Goal: Book appointment/travel/reservation

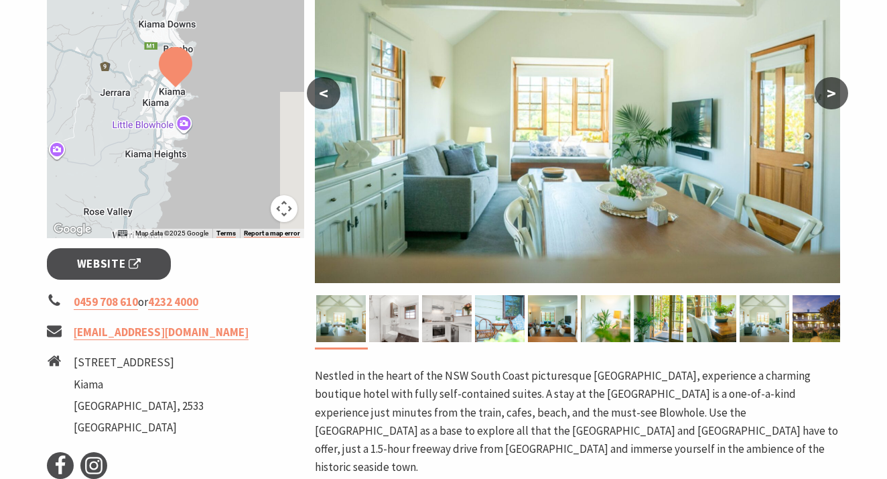
scroll to position [353, 0]
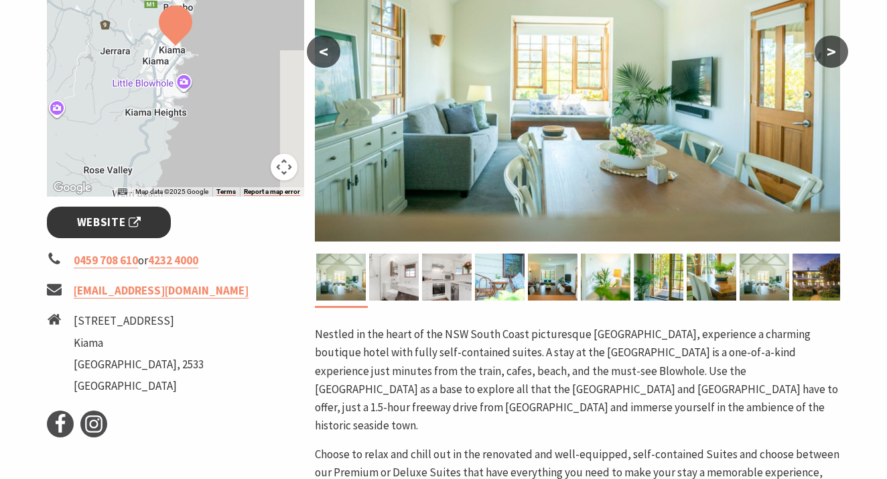
click at [118, 220] on span "Website" at bounding box center [109, 222] width 64 height 18
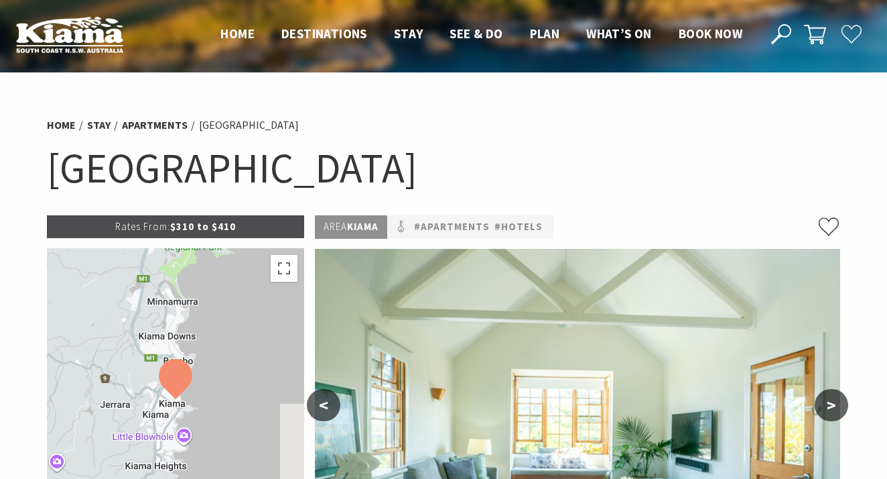
scroll to position [0, 0]
click at [101, 123] on link "Stay" at bounding box center [98, 125] width 23 height 14
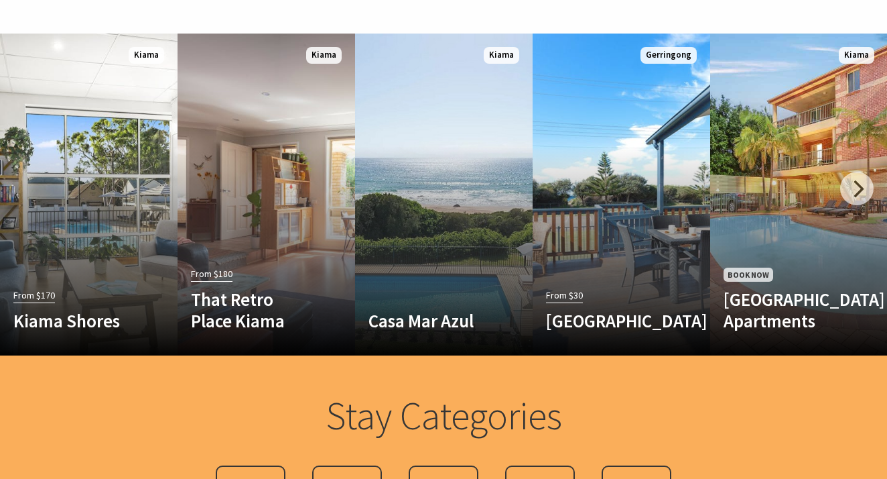
scroll to position [793, 0]
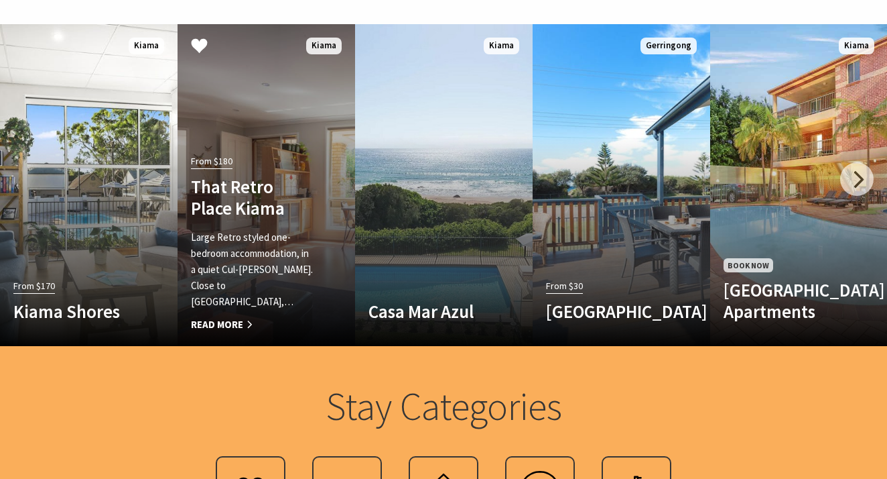
click at [276, 219] on h4 "That Retro Place Kiama" at bounding box center [253, 198] width 124 height 44
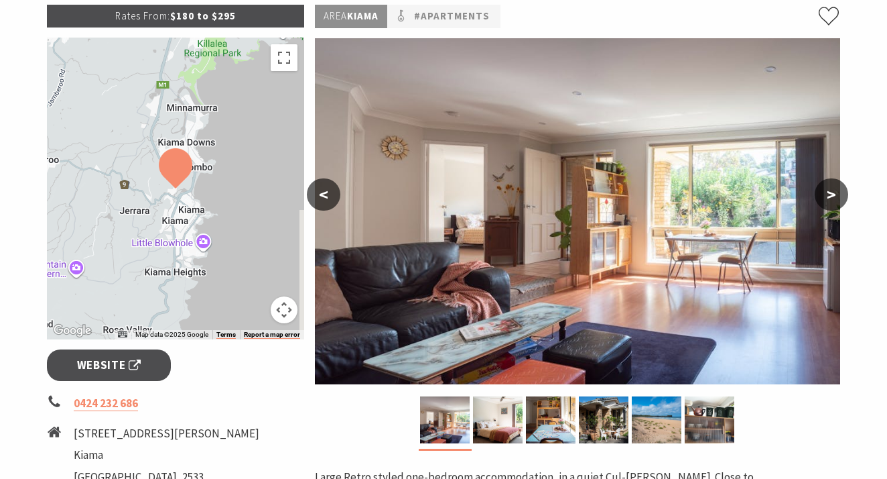
scroll to position [225, 0]
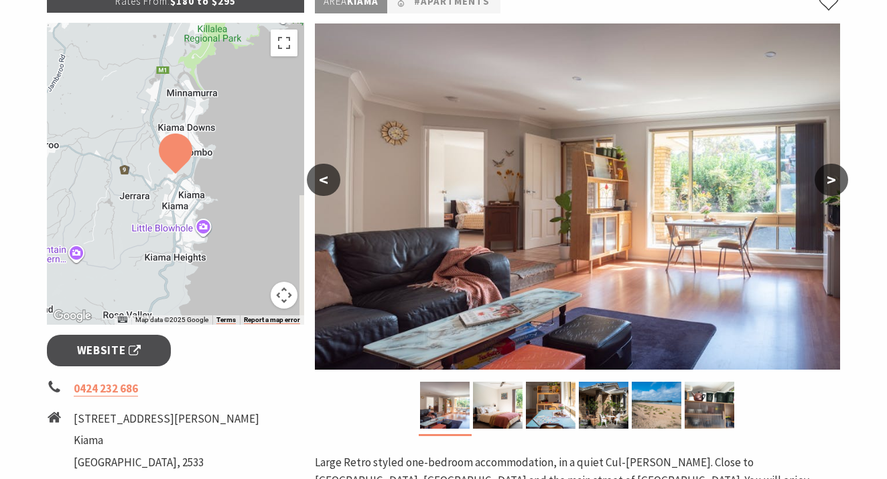
click at [826, 180] on button ">" at bounding box center [832, 180] width 34 height 32
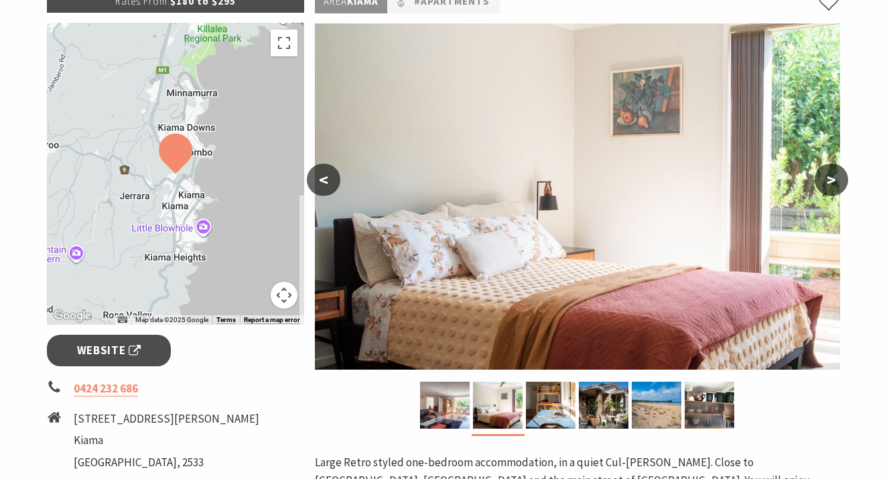
click at [826, 180] on button ">" at bounding box center [832, 180] width 34 height 32
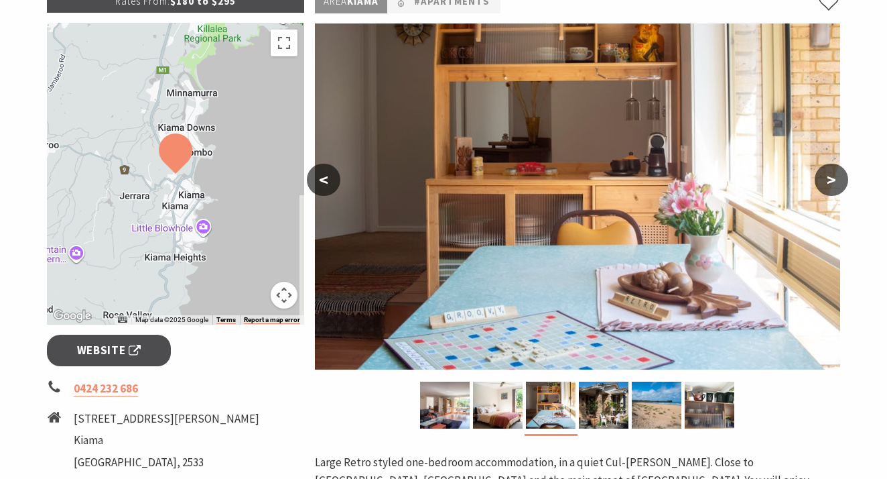
click at [826, 180] on button ">" at bounding box center [832, 180] width 34 height 32
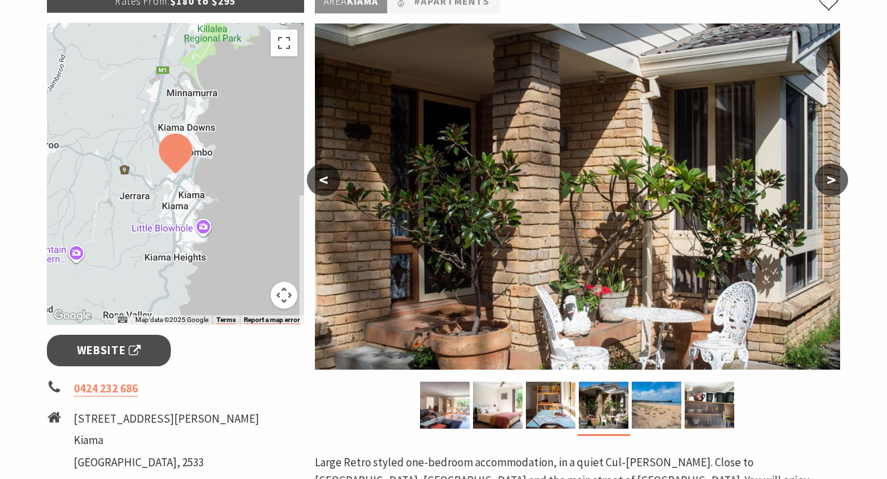
click at [826, 180] on button ">" at bounding box center [832, 180] width 34 height 32
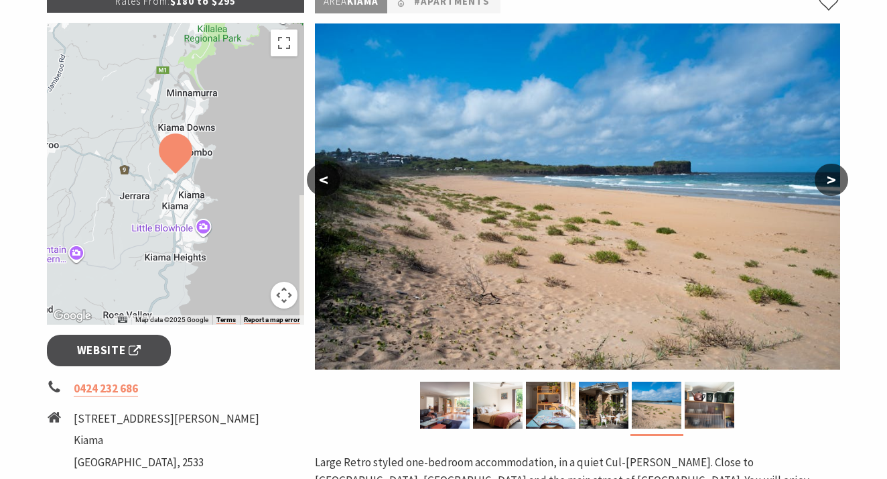
click at [826, 180] on button ">" at bounding box center [832, 180] width 34 height 32
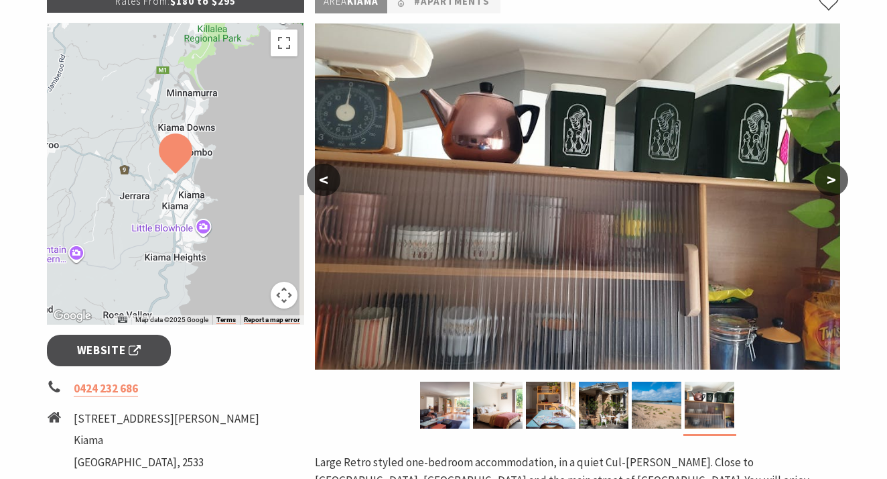
click at [826, 180] on button ">" at bounding box center [832, 180] width 34 height 32
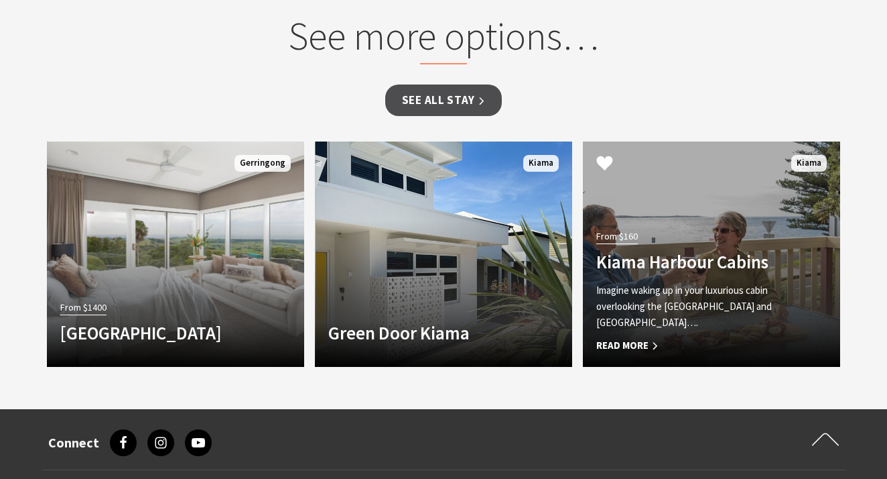
scroll to position [1092, 0]
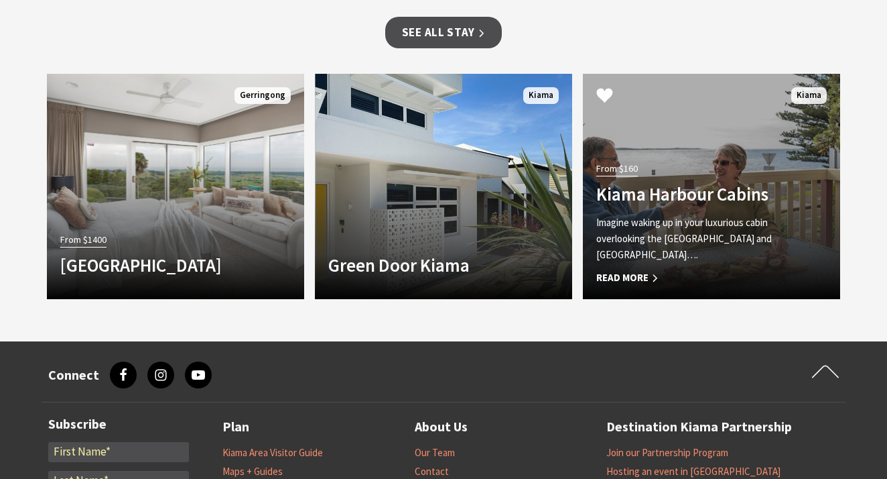
click at [702, 200] on h4 "Kiama Harbour Cabins" at bounding box center [692, 193] width 192 height 21
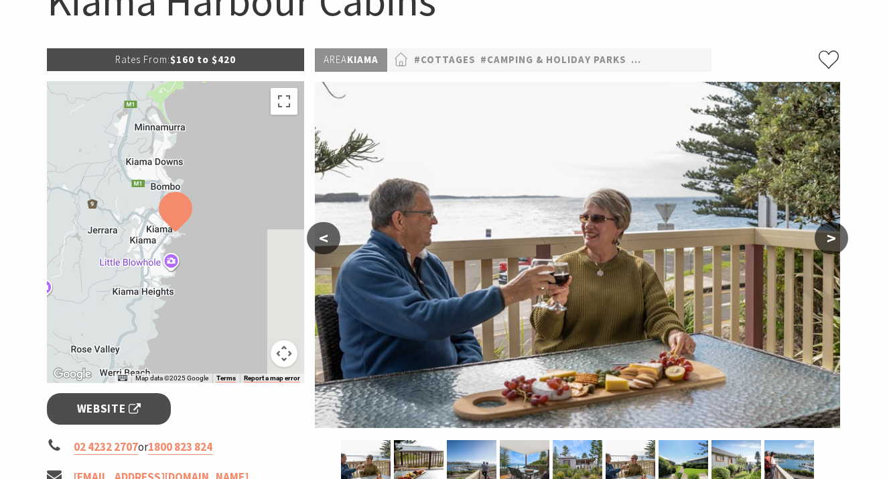
scroll to position [198, 0]
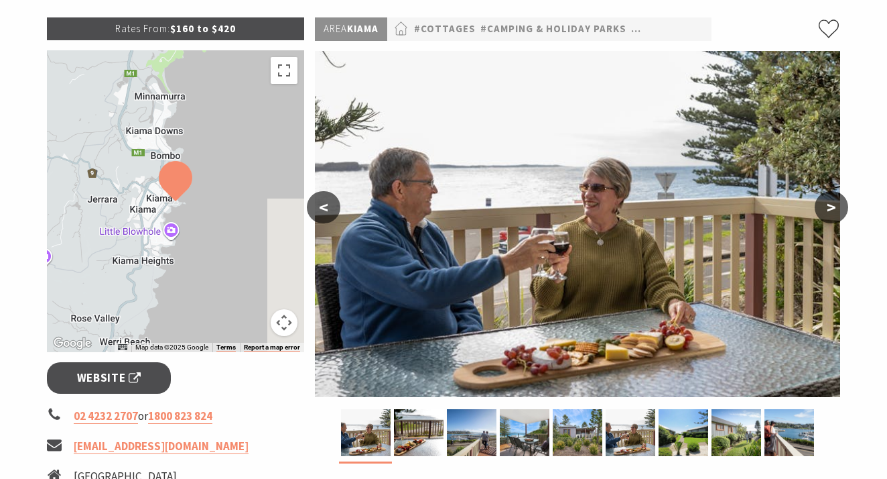
click at [826, 207] on button ">" at bounding box center [832, 207] width 34 height 32
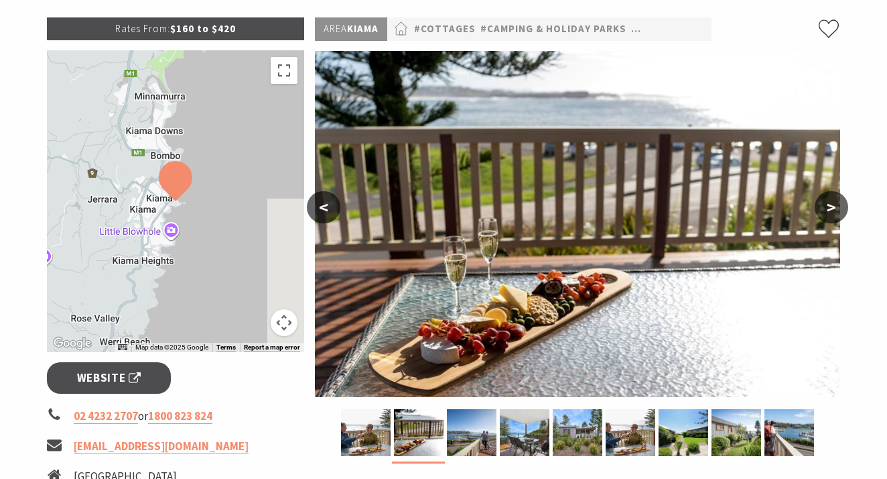
click at [826, 207] on button ">" at bounding box center [832, 207] width 34 height 32
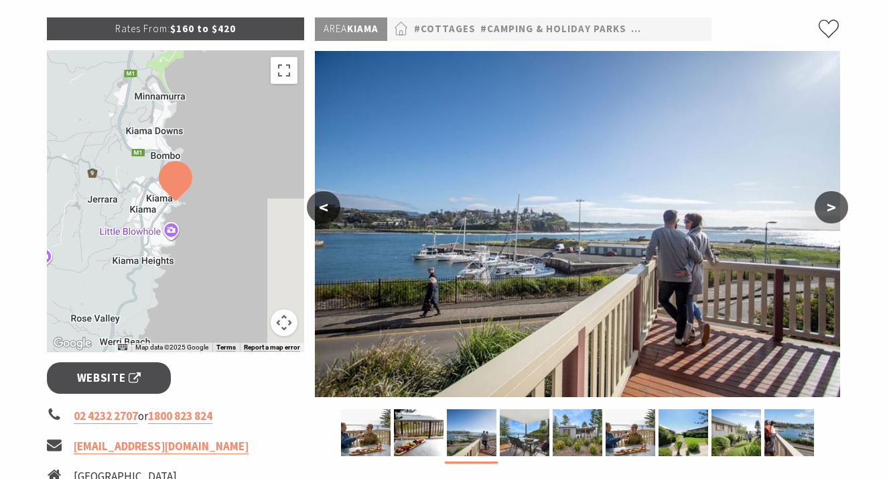
click at [826, 207] on button ">" at bounding box center [832, 207] width 34 height 32
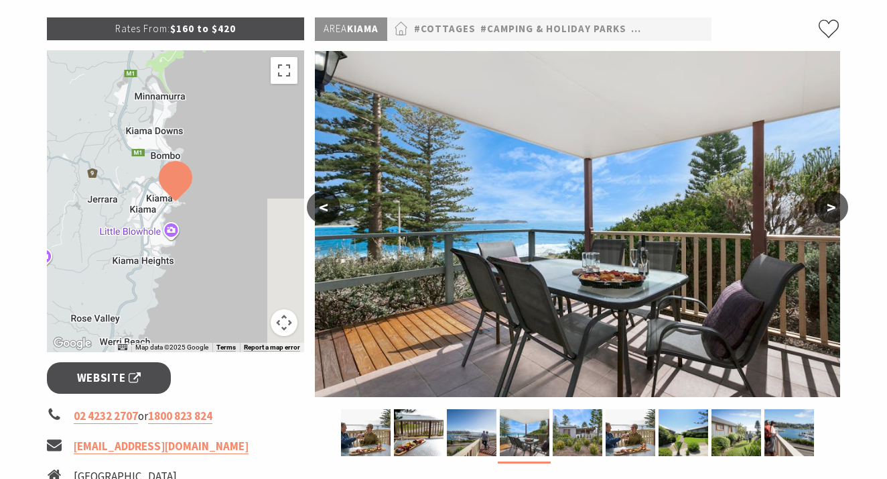
click at [826, 207] on button ">" at bounding box center [832, 207] width 34 height 32
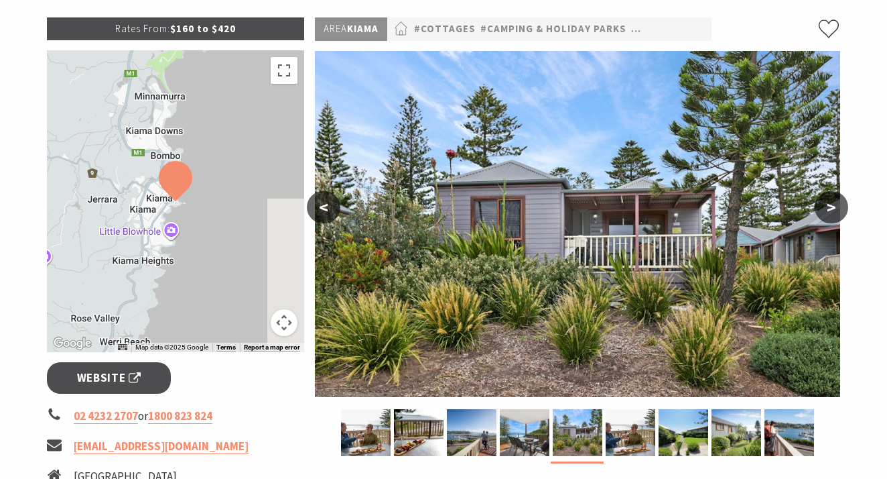
click at [826, 207] on button ">" at bounding box center [832, 207] width 34 height 32
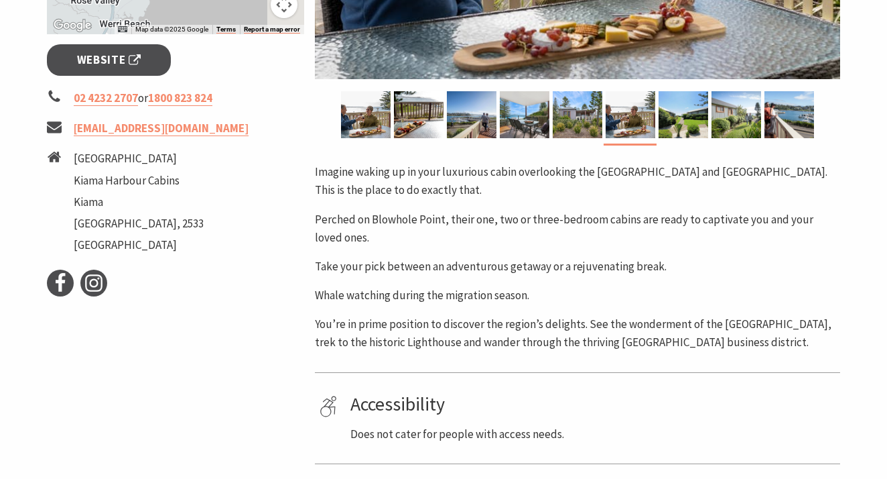
scroll to position [473, 0]
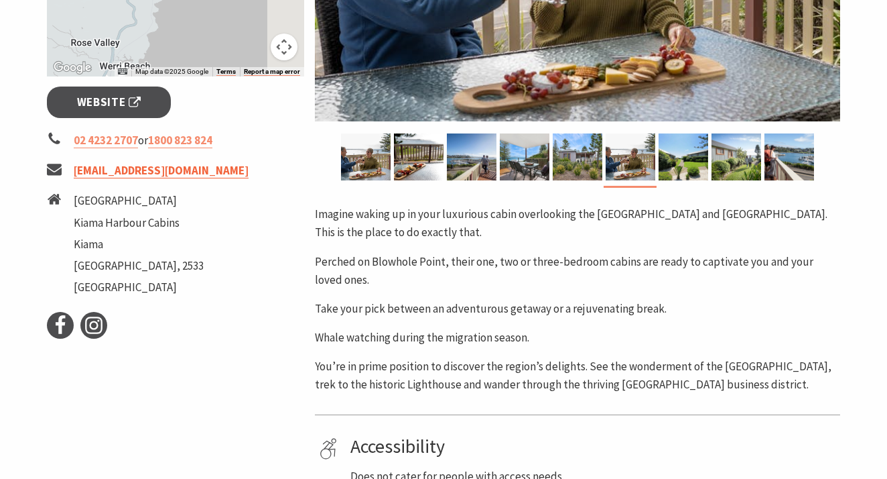
click at [228, 172] on link "harbourcabins@kiamacoast.com.au" at bounding box center [161, 170] width 175 height 15
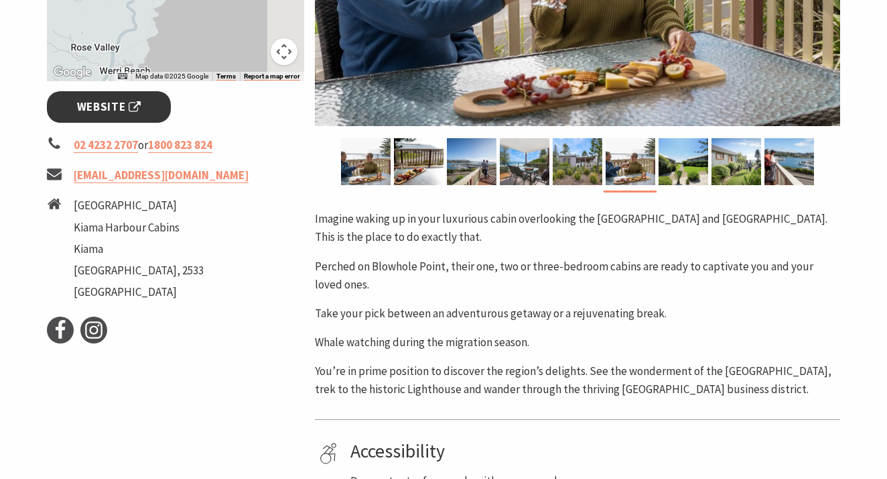
click at [122, 105] on span "Website" at bounding box center [109, 107] width 64 height 18
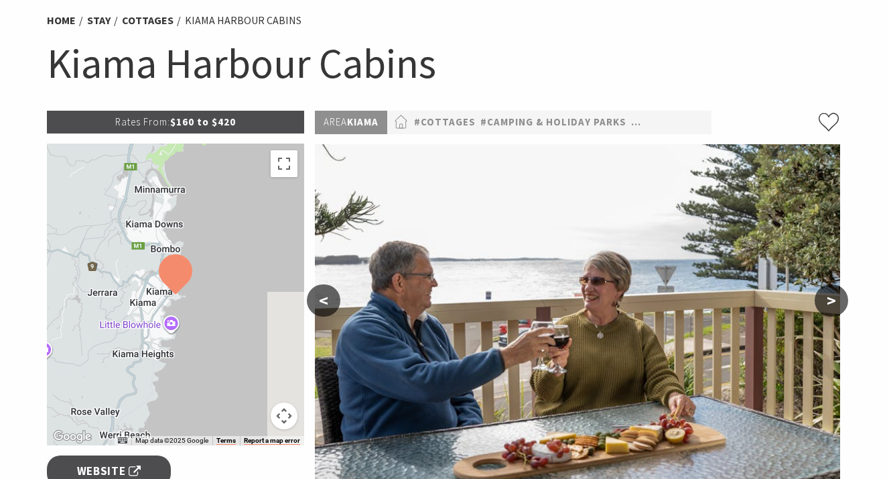
scroll to position [44, 0]
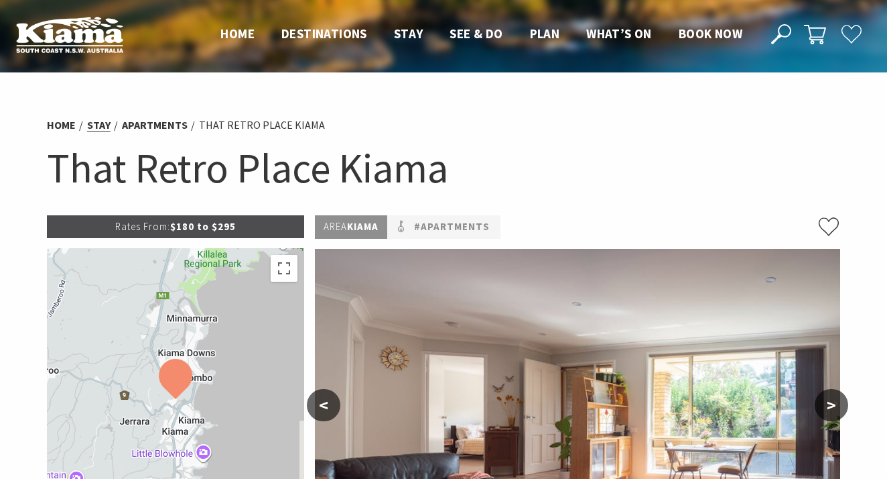
click at [102, 122] on link "Stay" at bounding box center [98, 125] width 23 height 14
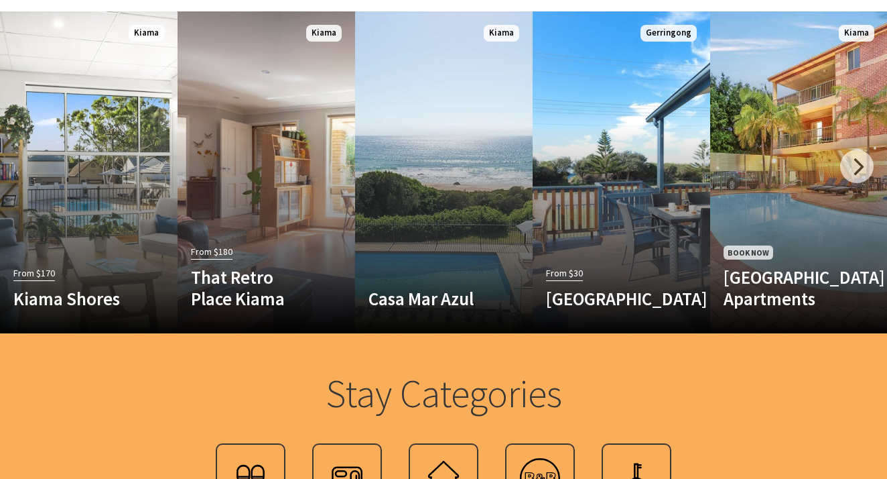
scroll to position [797, 0]
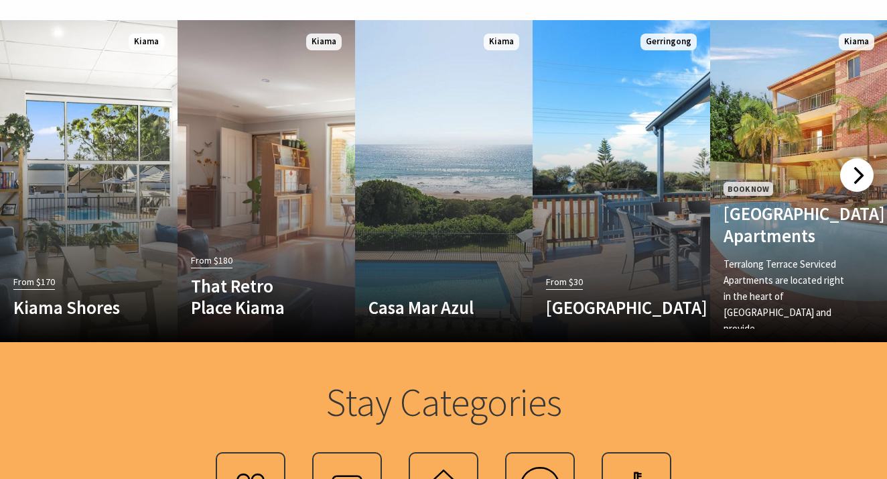
click at [854, 170] on div at bounding box center [857, 175] width 34 height 34
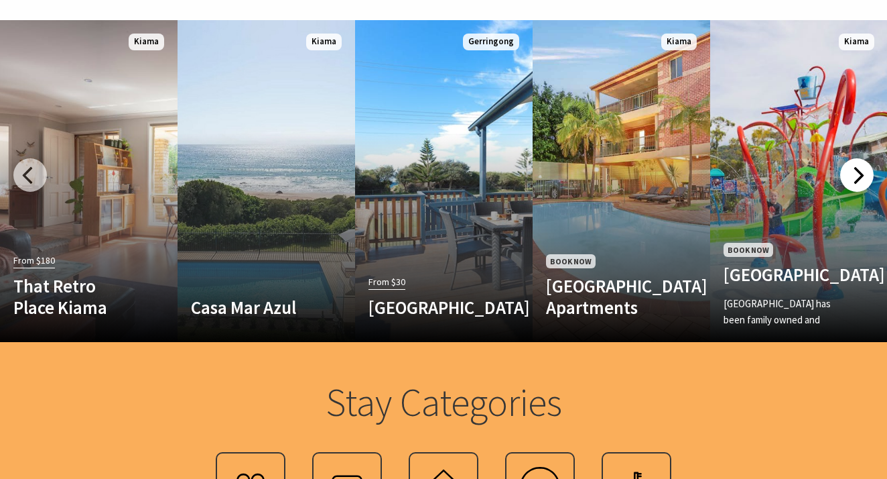
click at [857, 172] on div at bounding box center [857, 175] width 34 height 34
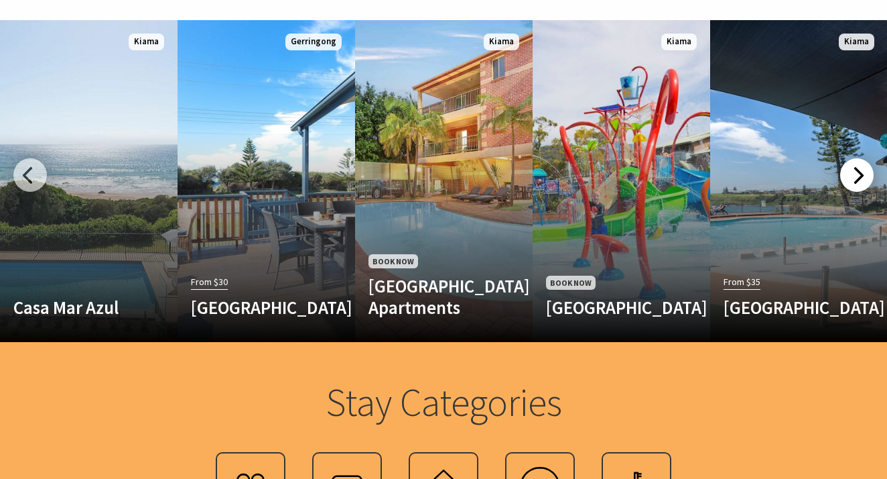
click at [857, 172] on div at bounding box center [857, 175] width 34 height 34
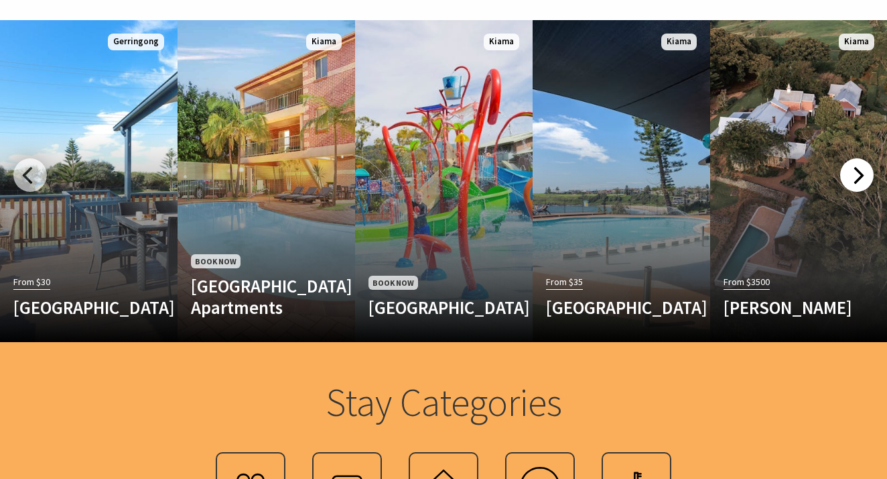
click at [857, 172] on div at bounding box center [857, 175] width 34 height 34
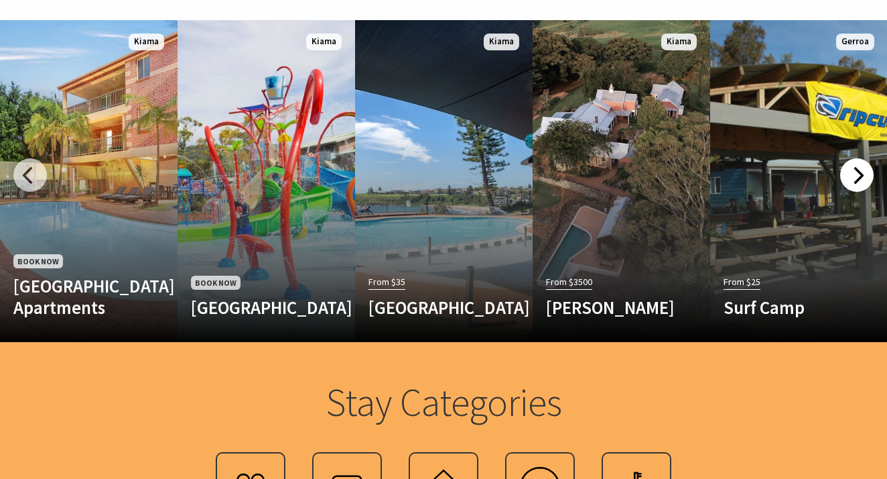
click at [857, 172] on div at bounding box center [857, 175] width 34 height 34
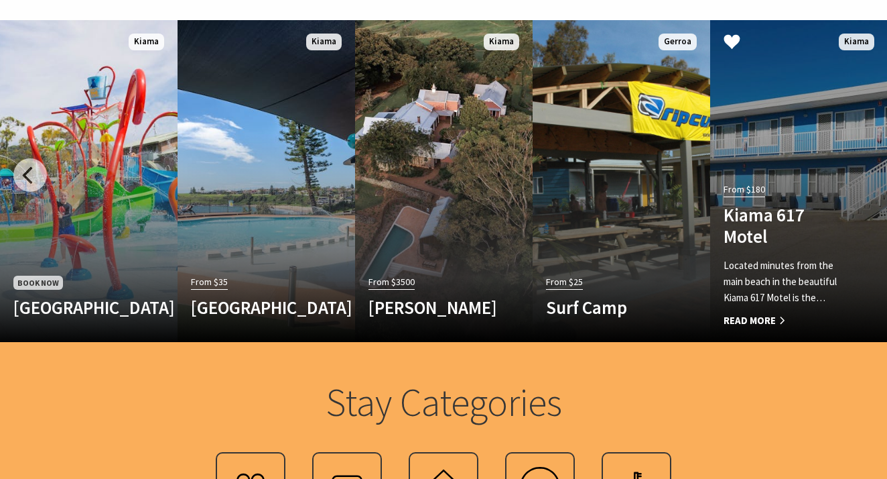
click at [857, 172] on link "From $180 Kiama 617 Motel Located minutes from the main beach in the beautiful …" at bounding box center [799, 181] width 178 height 322
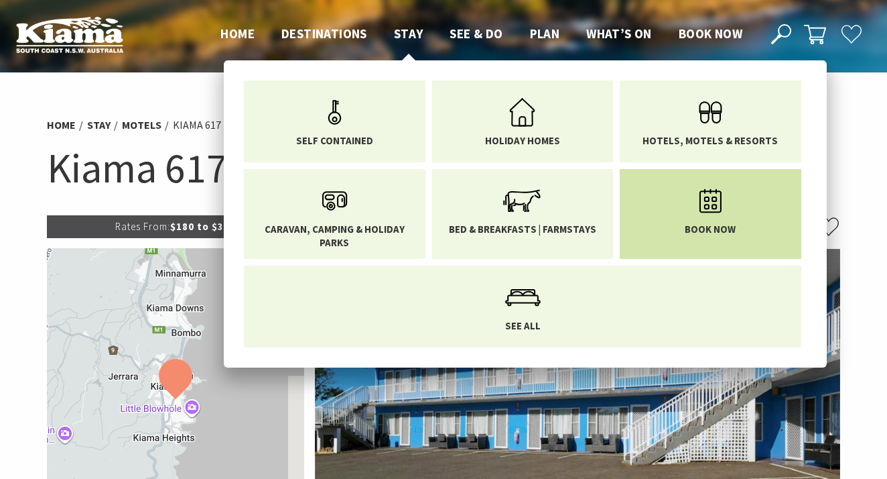
click at [706, 212] on icon "Main Menu" at bounding box center [711, 201] width 44 height 44
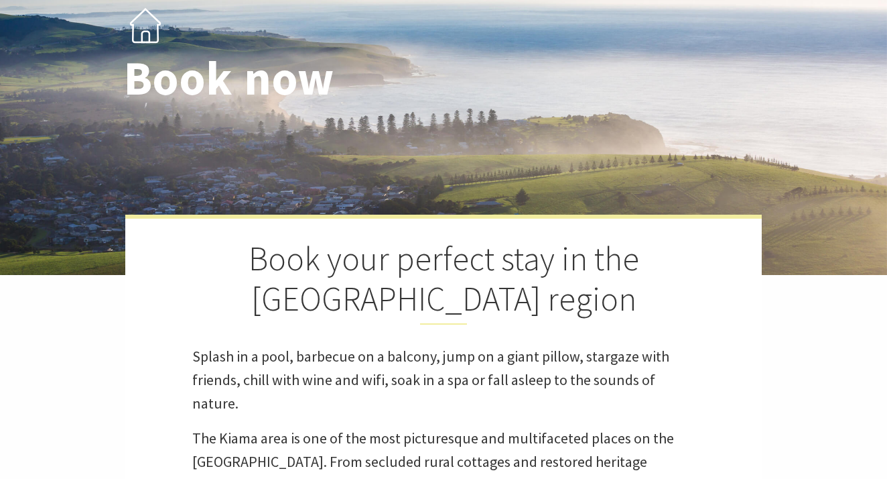
select select "3"
select select "2"
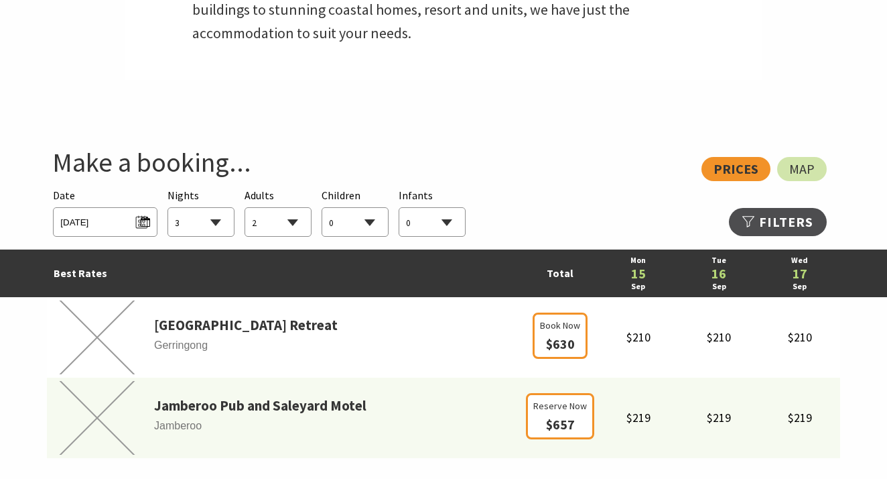
scroll to position [684, 0]
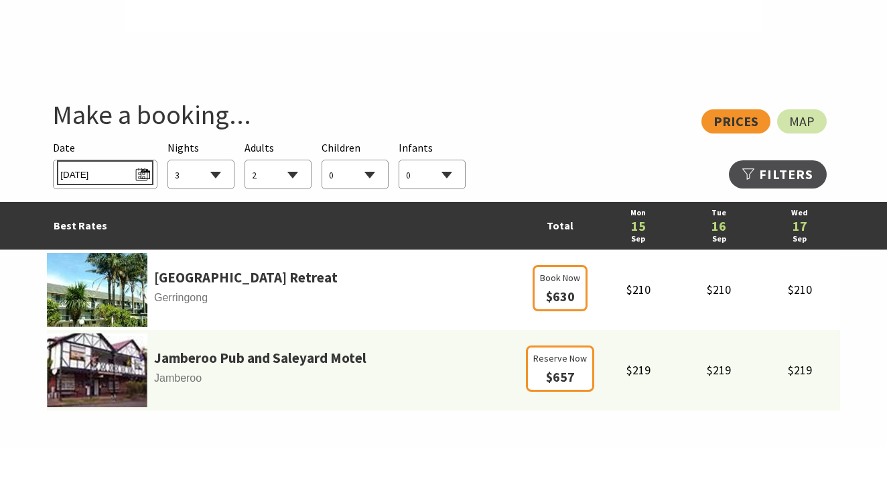
click at [113, 167] on span "[DATE]" at bounding box center [104, 173] width 89 height 18
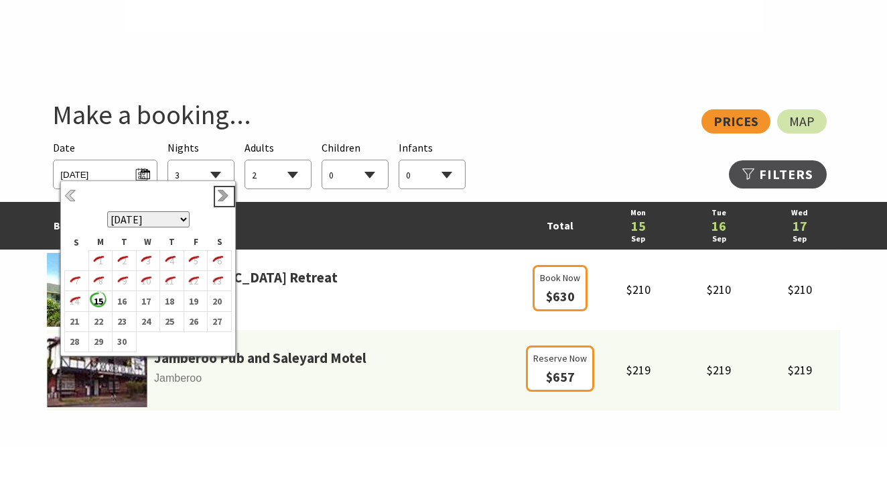
click at [222, 194] on link "Next" at bounding box center [224, 196] width 15 height 15
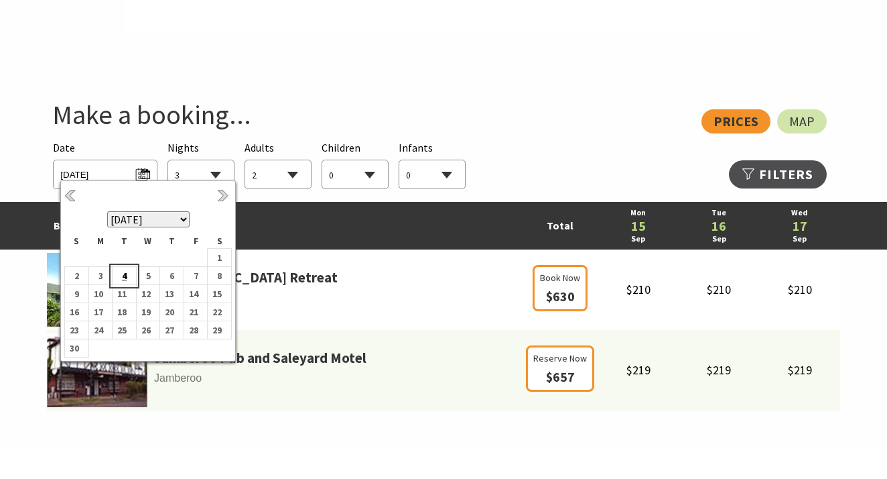
click at [125, 273] on b "4" at bounding box center [121, 275] width 17 height 17
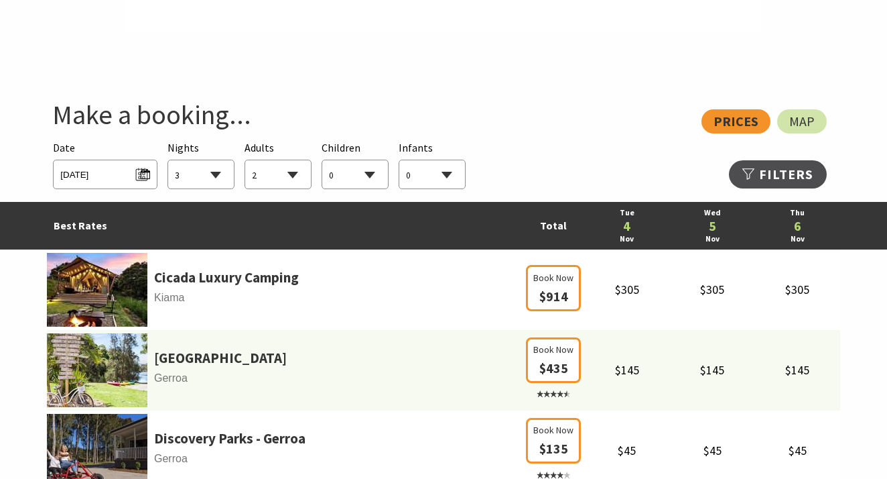
select select "2"
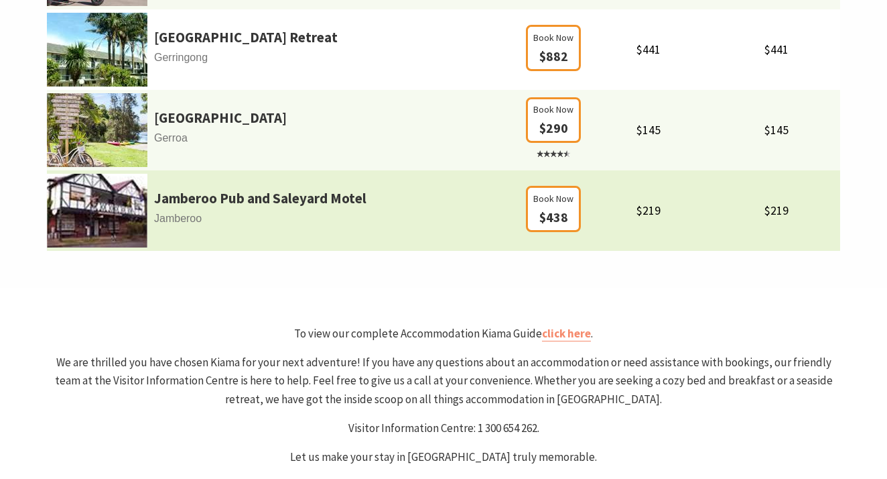
scroll to position [1103, 0]
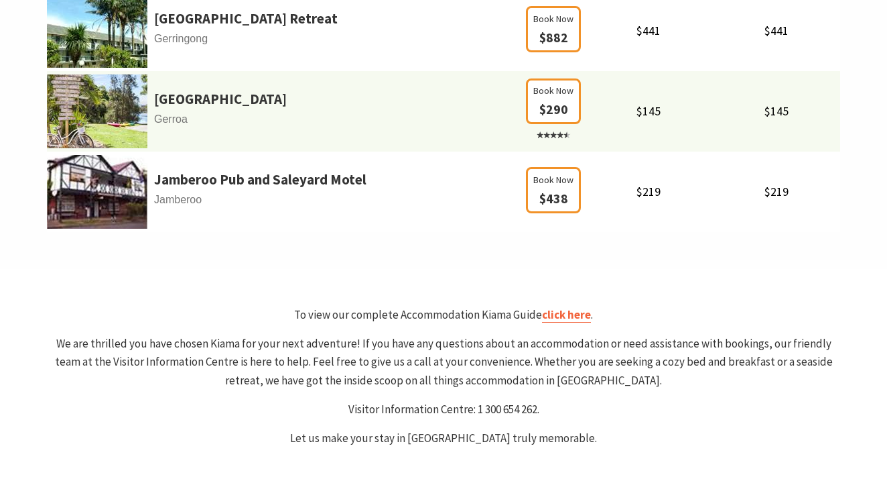
click at [570, 315] on link "click here" at bounding box center [566, 314] width 49 height 15
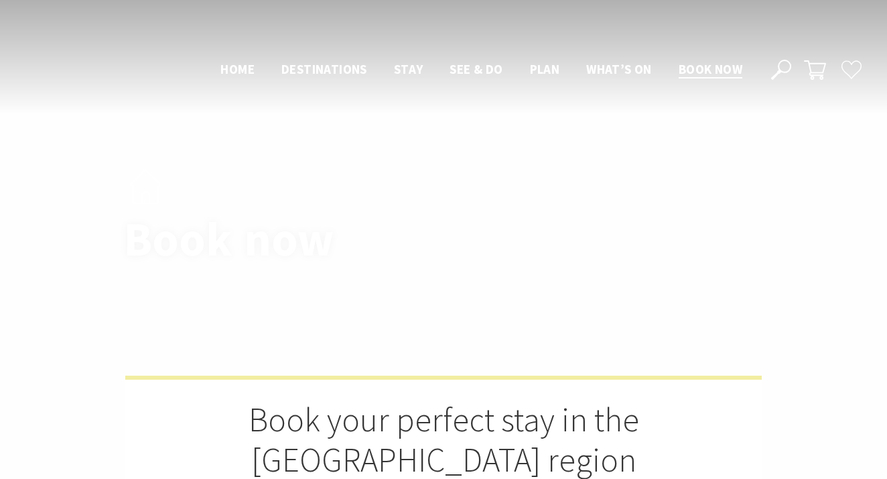
select select "2"
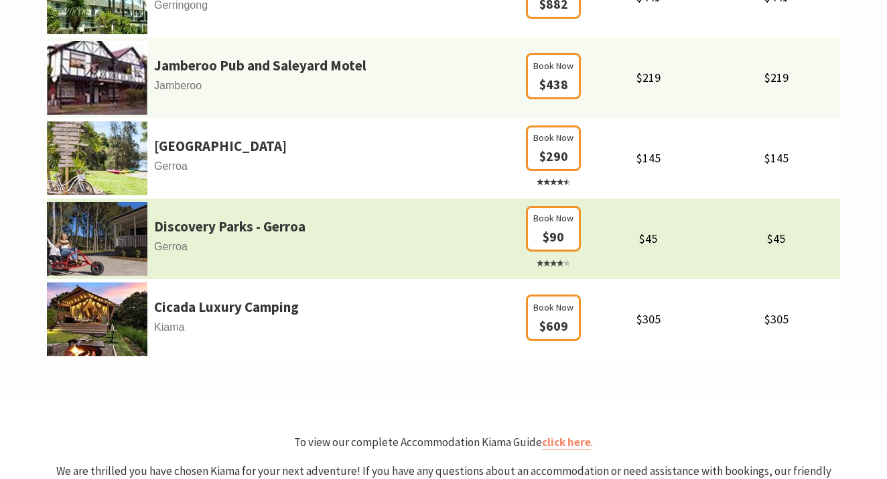
scroll to position [978, 0]
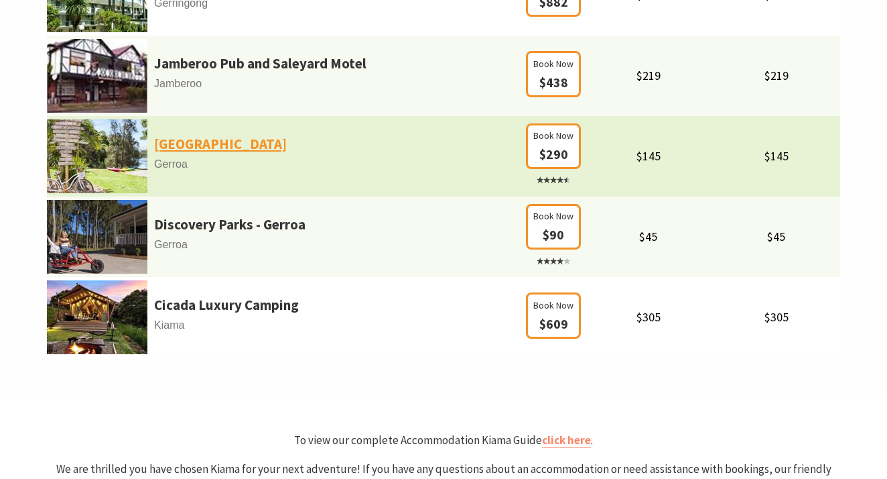
click at [287, 136] on link "[GEOGRAPHIC_DATA]" at bounding box center [220, 144] width 133 height 23
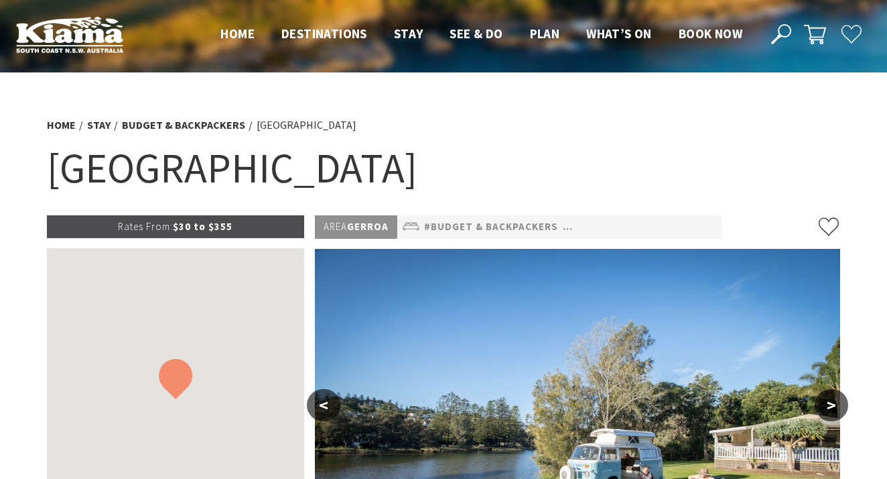
select select "2"
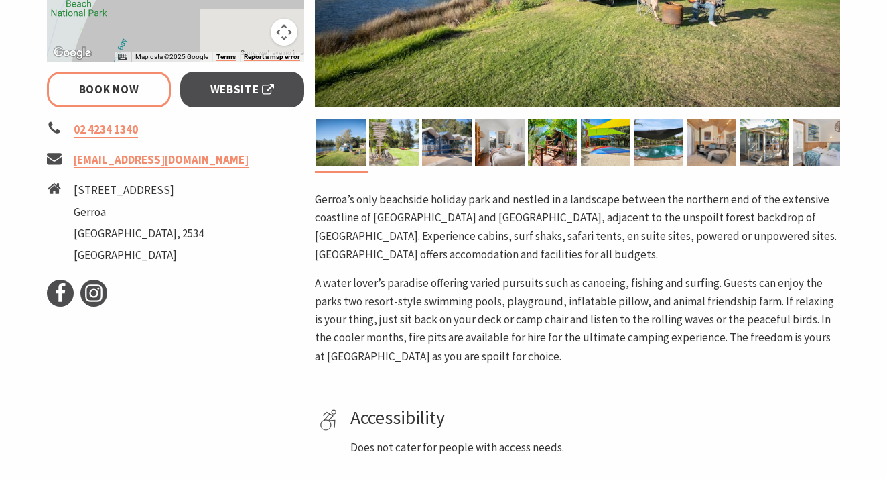
scroll to position [395, 0]
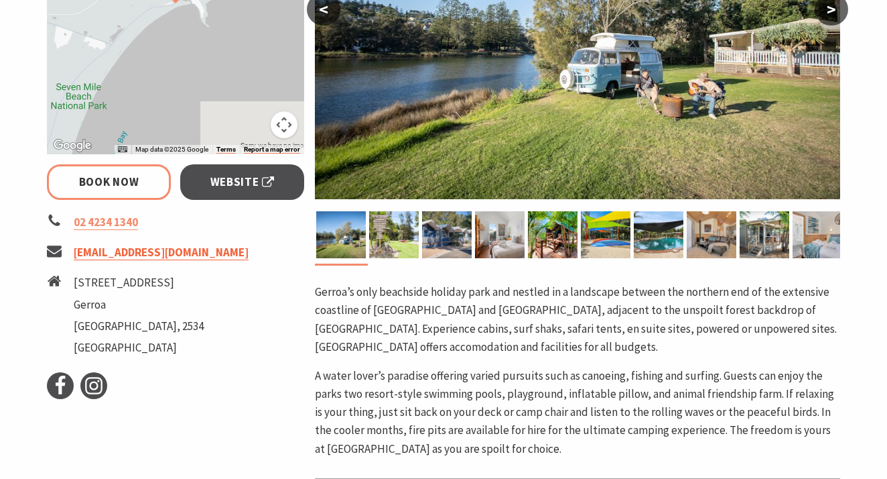
click at [155, 249] on link "[EMAIL_ADDRESS][DOMAIN_NAME]" at bounding box center [161, 252] width 175 height 15
select select "2"
click at [249, 179] on span "Website" at bounding box center [242, 182] width 64 height 18
